Goal: Check status: Check status

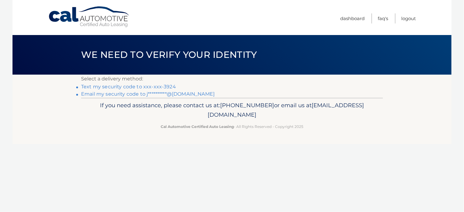
click at [127, 86] on link "Text my security code to xxx-xxx-3924" at bounding box center [128, 87] width 95 height 6
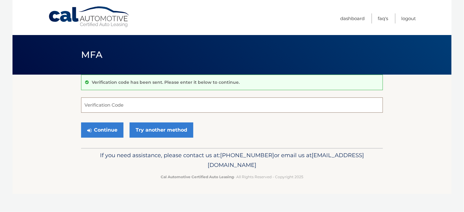
click at [121, 107] on input "Verification Code" at bounding box center [232, 105] width 302 height 15
type input "290741"
click at [102, 128] on button "Continue" at bounding box center [102, 130] width 42 height 15
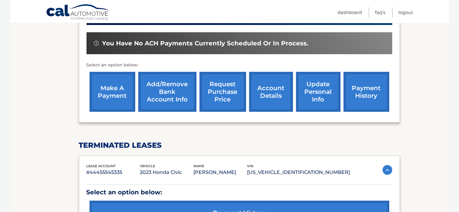
scroll to position [183, 0]
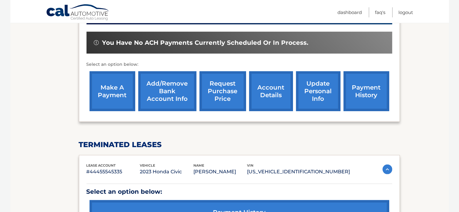
click at [371, 81] on link "payment history" at bounding box center [367, 91] width 46 height 40
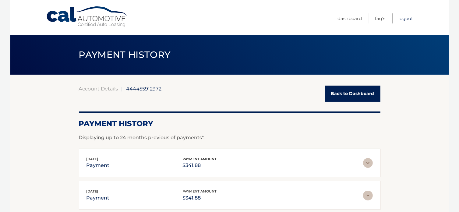
click at [409, 19] on link "Logout" at bounding box center [406, 18] width 15 height 10
